Goal: Transaction & Acquisition: Purchase product/service

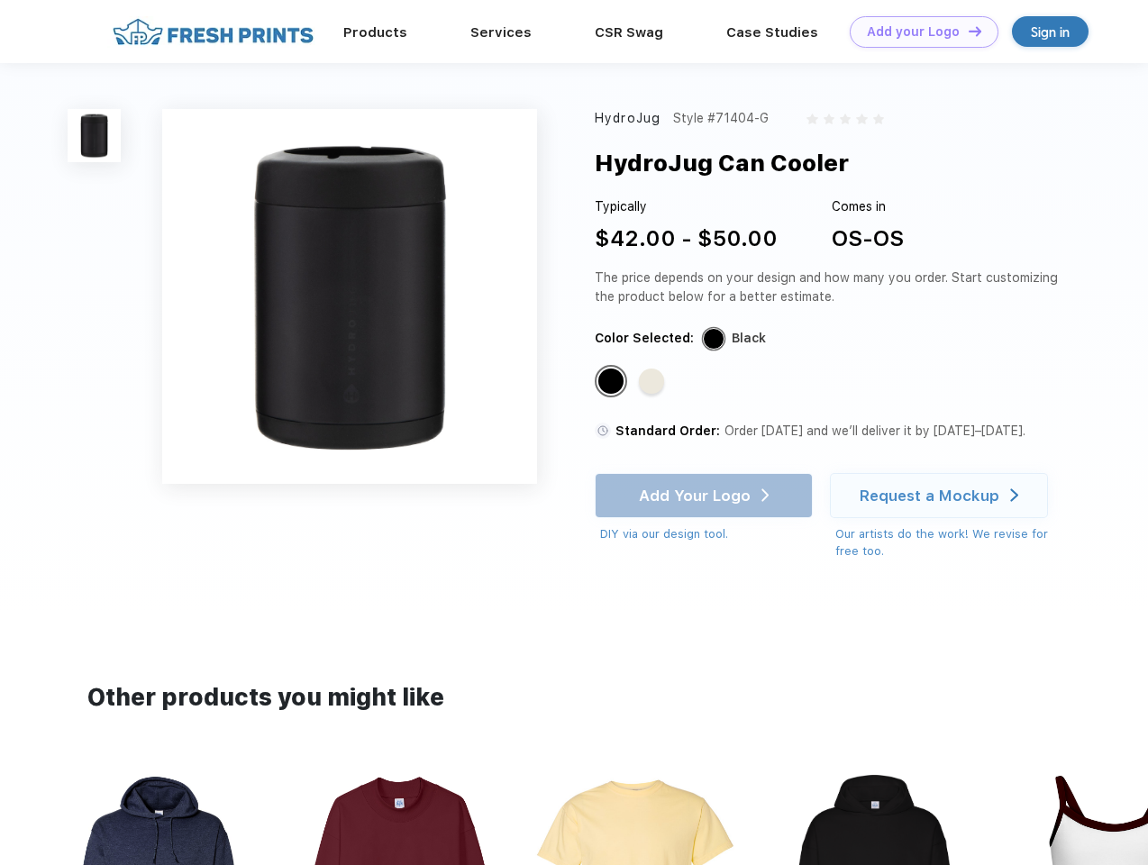
click at [917, 32] on link "Add your Logo Design Tool" at bounding box center [924, 32] width 149 height 32
click at [0, 0] on div "Design Tool" at bounding box center [0, 0] width 0 height 0
click at [967, 31] on link "Add your Logo Design Tool" at bounding box center [924, 32] width 149 height 32
click at [95, 135] on img at bounding box center [94, 135] width 53 height 53
click at [613, 382] on div "Standard Color" at bounding box center [610, 380] width 25 height 25
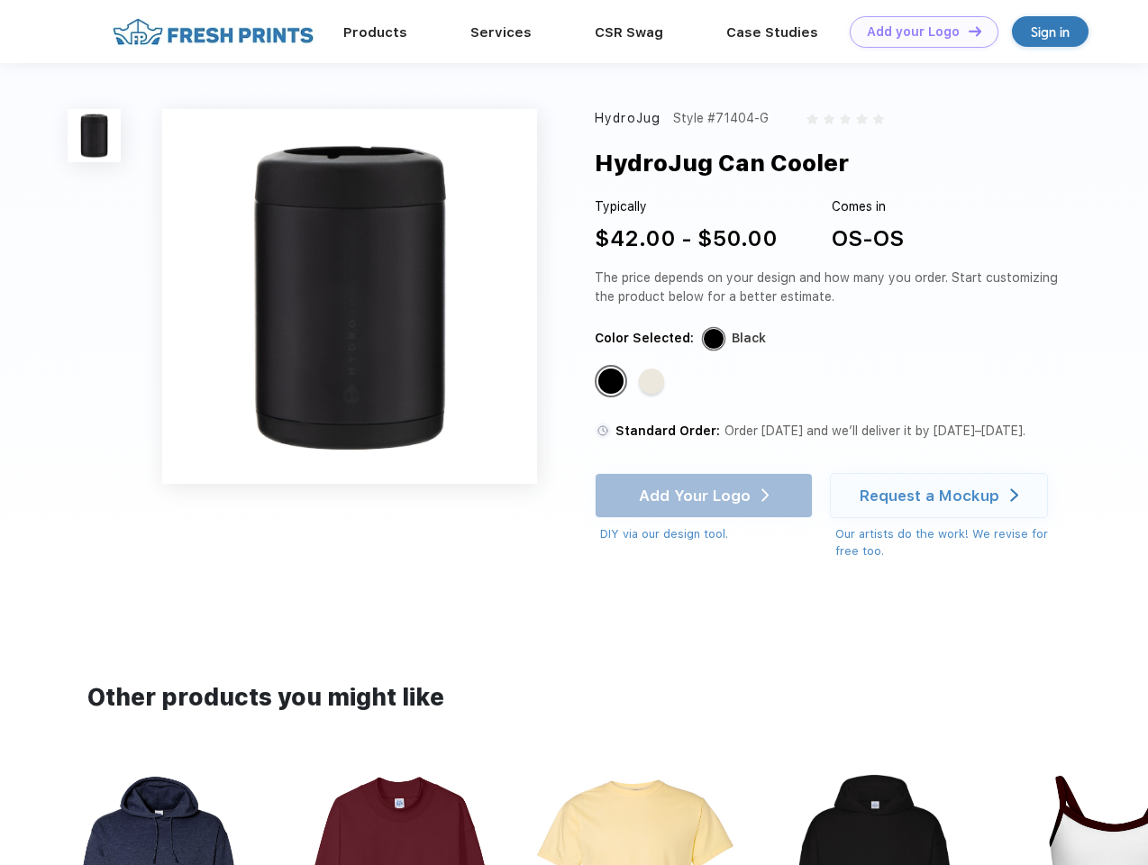
click at [653, 382] on div "Standard Color" at bounding box center [651, 380] width 25 height 25
click at [705, 495] on div "Add Your Logo DIY via our design tool. Ah shoot! This product isn't up in our d…" at bounding box center [704, 508] width 218 height 70
click at [941, 495] on div "Request a Mockup" at bounding box center [929, 495] width 140 height 18
click at [574, 816] on img at bounding box center [636, 883] width 202 height 230
